Goal: Task Accomplishment & Management: Complete application form

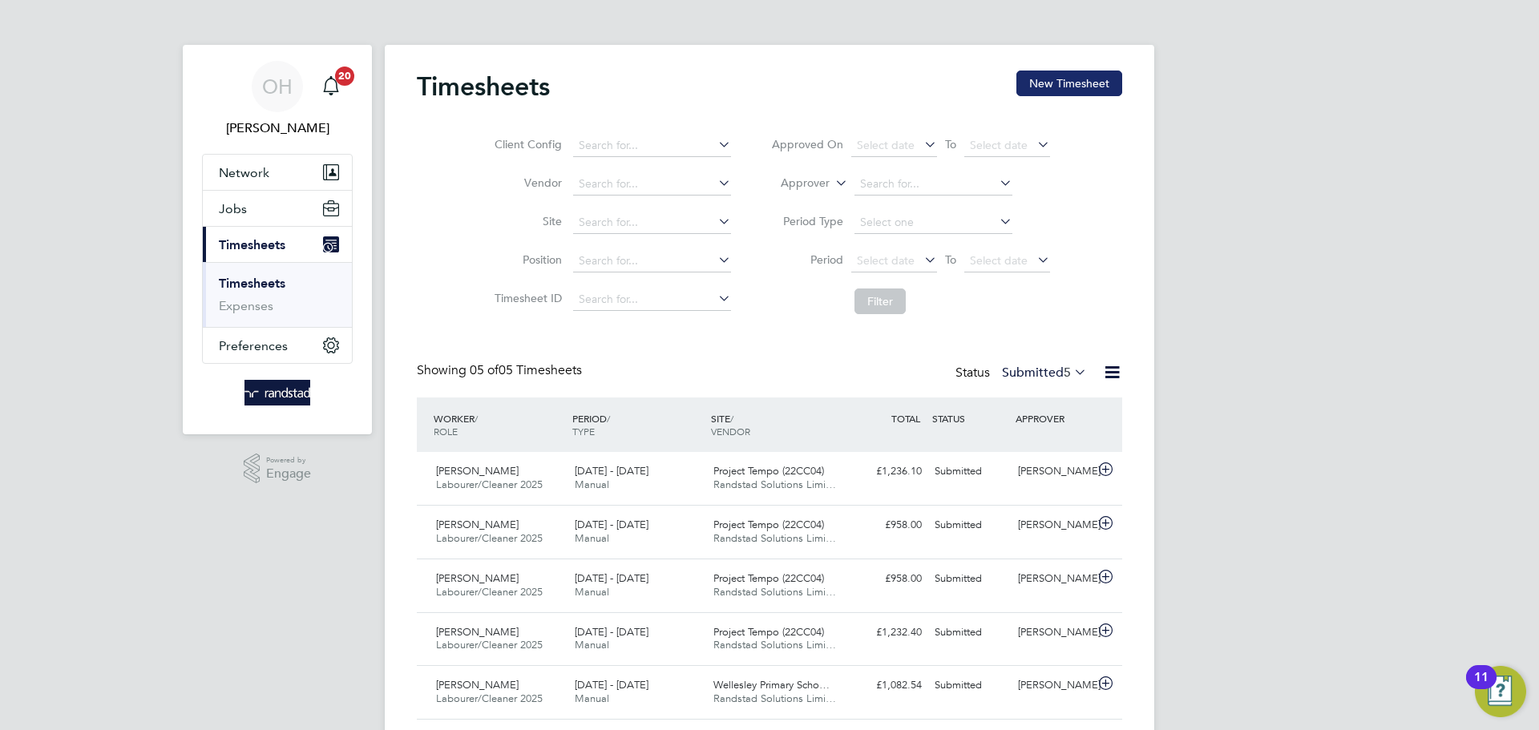
click at [1054, 92] on button "New Timesheet" at bounding box center [1069, 84] width 106 height 26
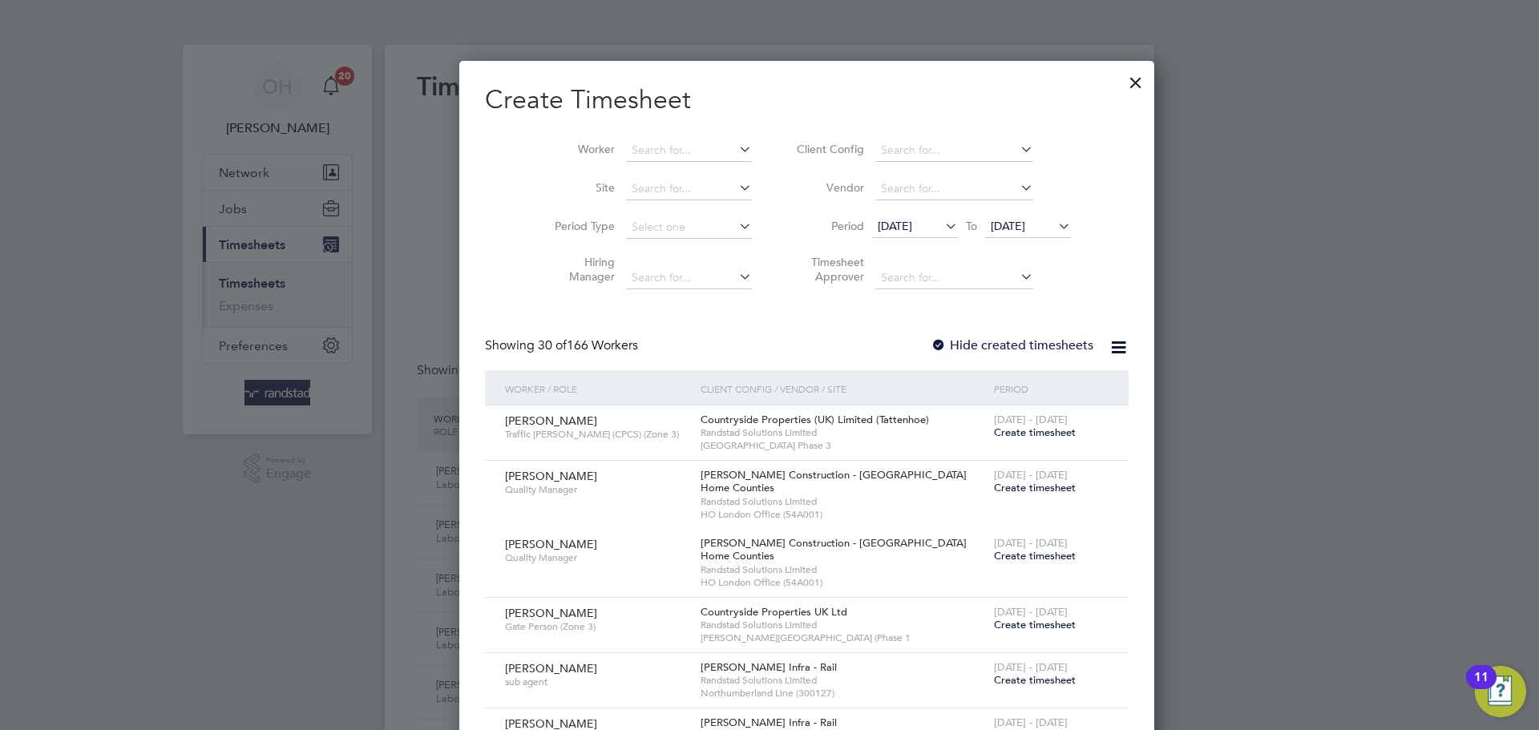
scroll to position [2752, 620]
click at [626, 142] on input at bounding box center [689, 150] width 126 height 22
click at [635, 215] on b "Olumide" at bounding box center [617, 215] width 46 height 14
type input "[PERSON_NAME] Oshindele"
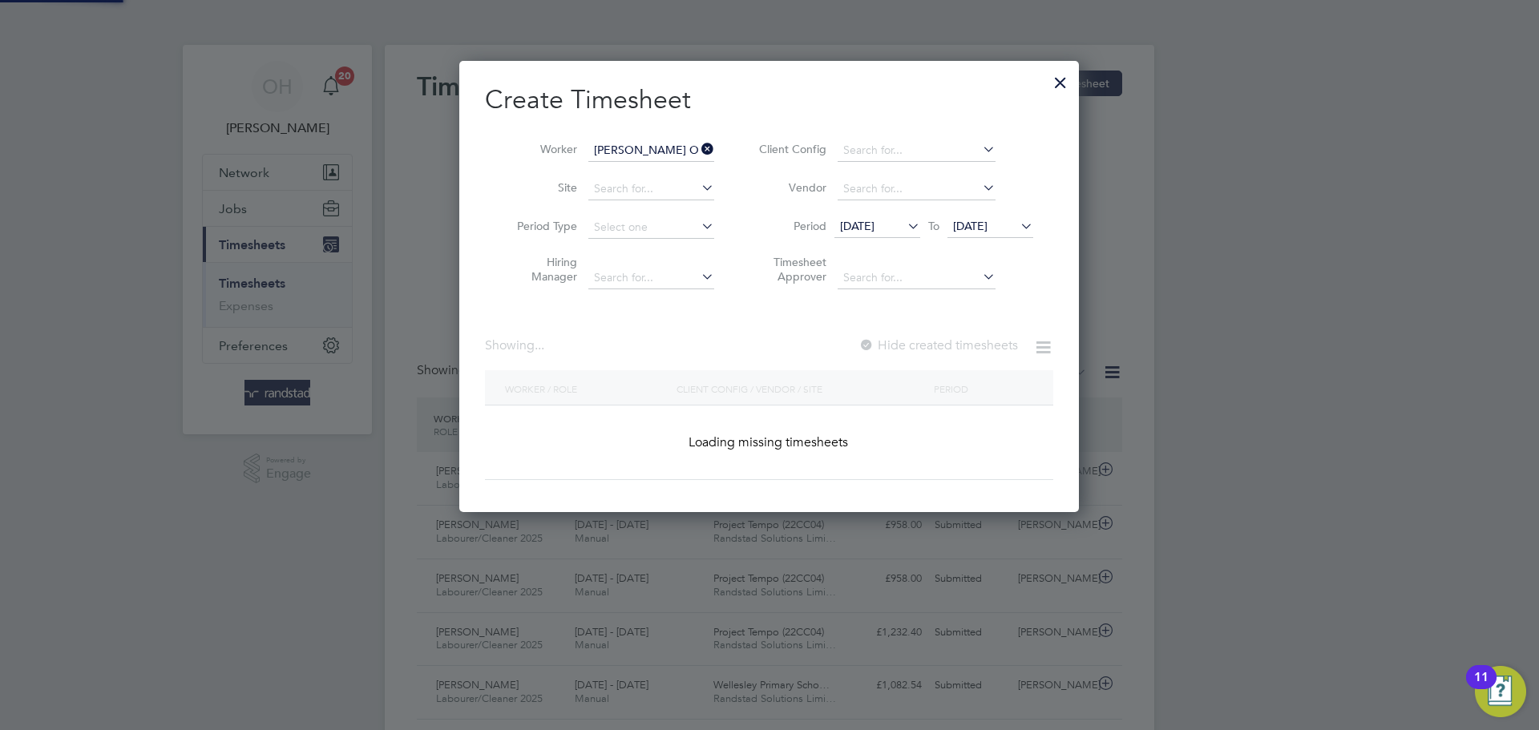
scroll to position [432, 620]
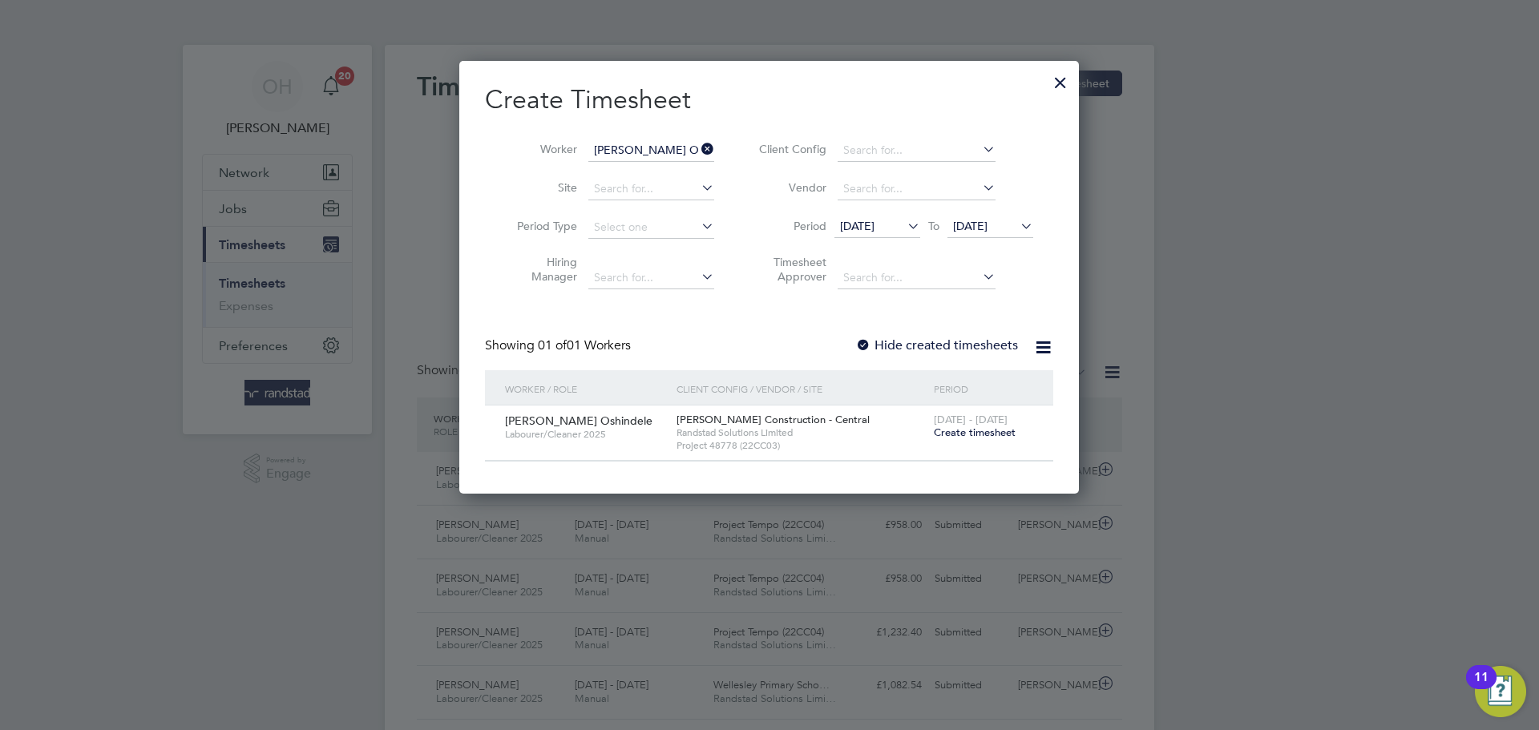
click at [980, 431] on span "Create timesheet" at bounding box center [975, 433] width 82 height 14
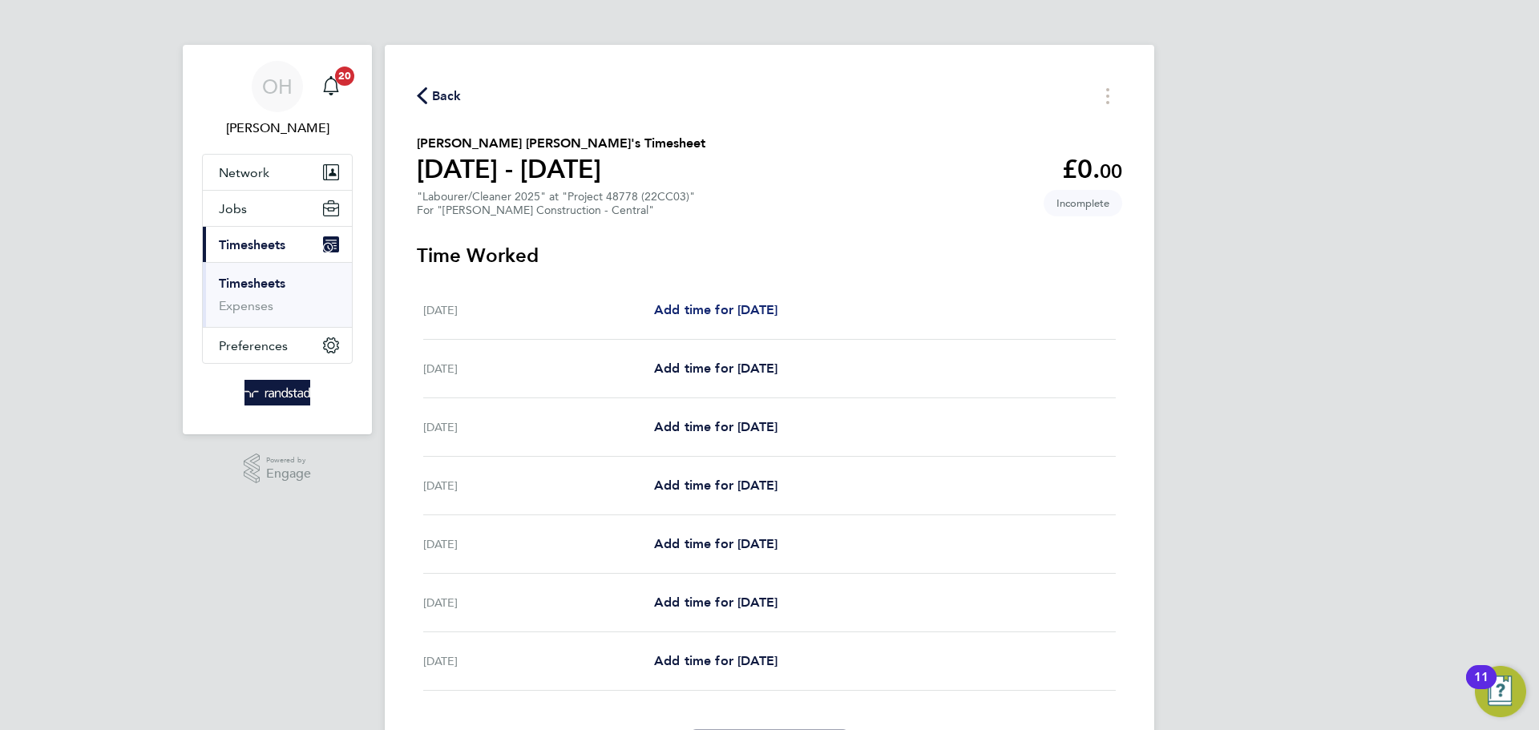
click at [726, 305] on span "Add time for [DATE]" at bounding box center [715, 309] width 123 height 15
select select "30"
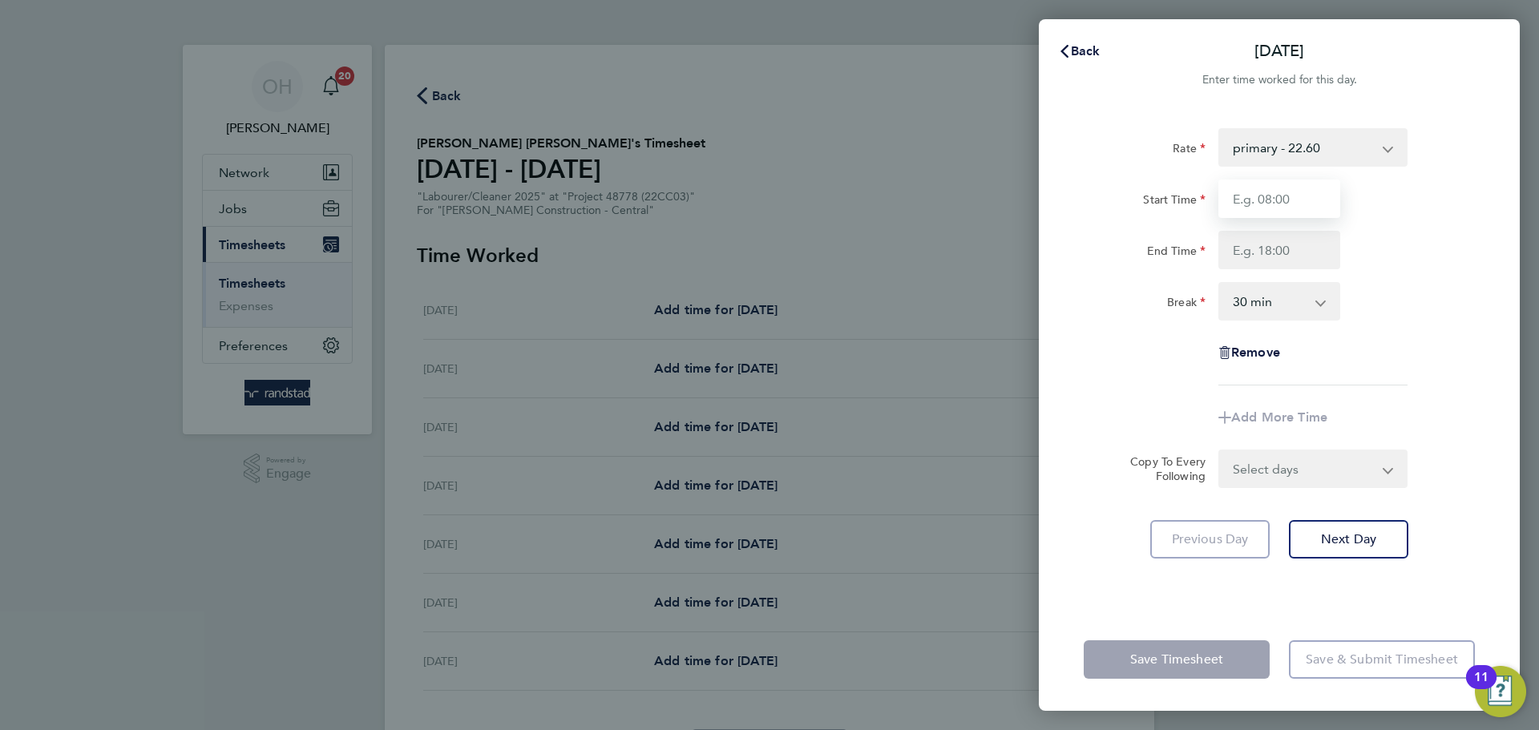
click at [1230, 196] on input "Start Time" at bounding box center [1279, 199] width 122 height 38
type input "07:30"
type input "18:00"
click at [1230, 149] on select "primary - 22.60" at bounding box center [1303, 147] width 167 height 35
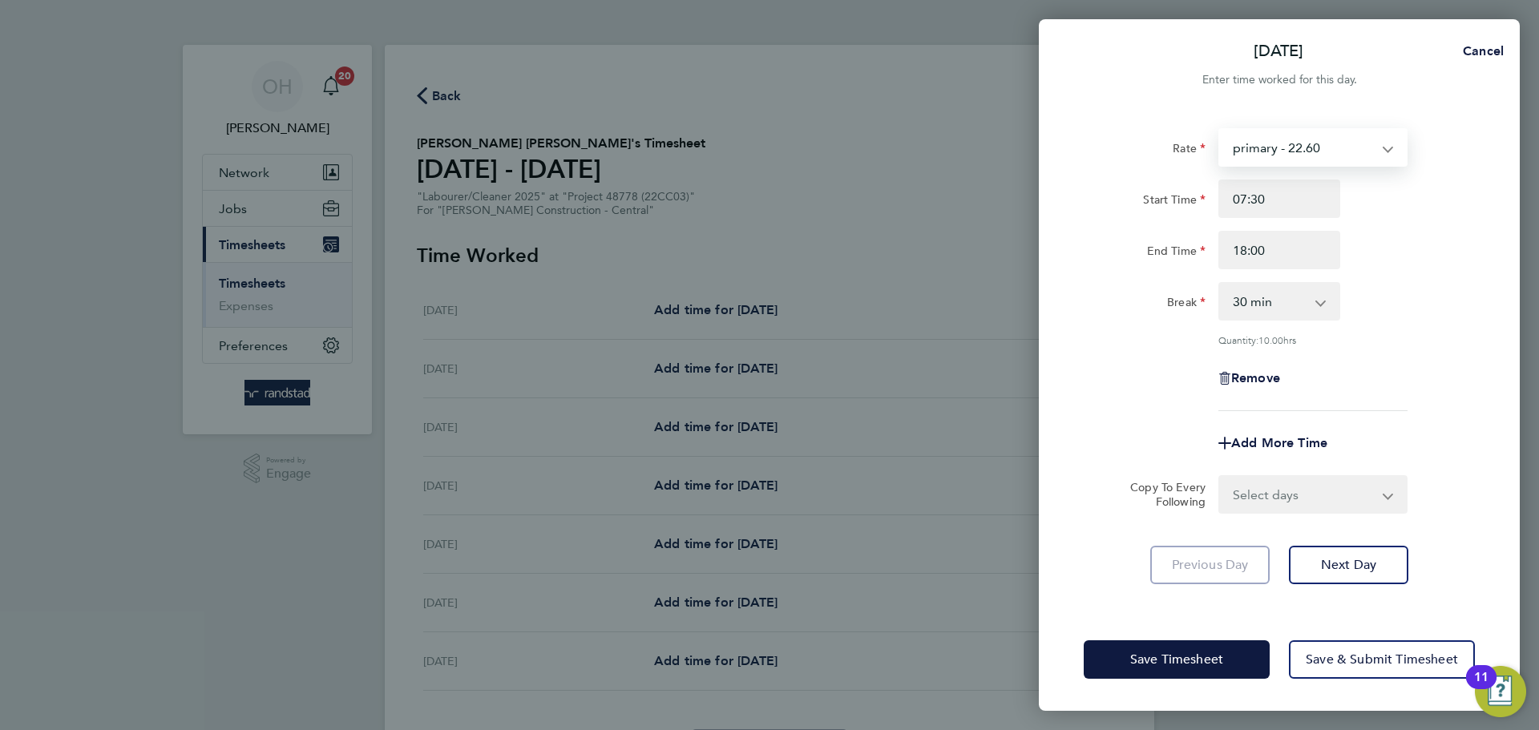
click at [1230, 171] on div "Rate primary - 22.60 Start Time 07:30 End Time 18:00 Break 0 min 15 min 30 min …" at bounding box center [1278, 269] width 391 height 283
click at [1230, 49] on span "Cancel" at bounding box center [1481, 50] width 46 height 15
select select "30"
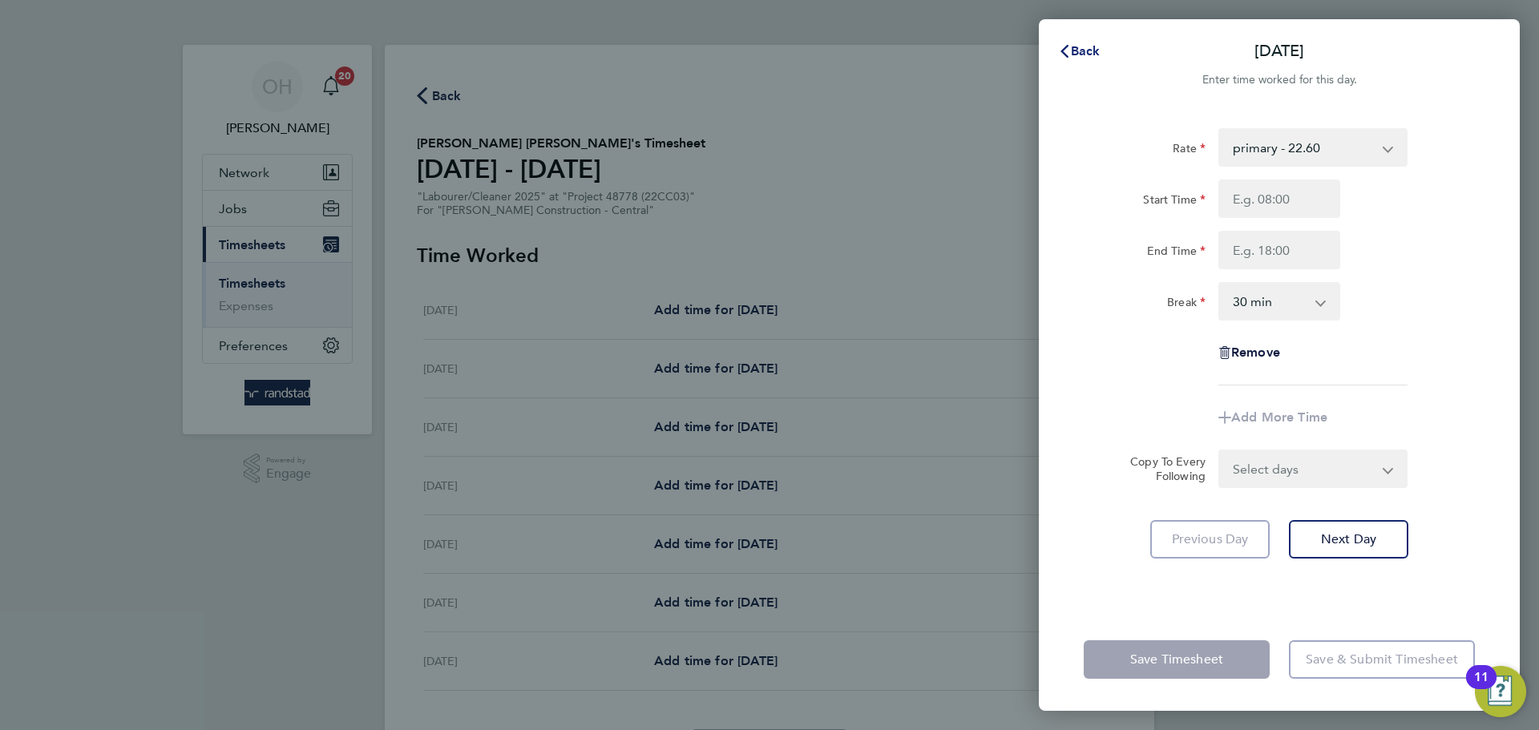
click at [1071, 53] on span "Back" at bounding box center [1086, 50] width 30 height 15
